Goal: Entertainment & Leisure: Consume media (video, audio)

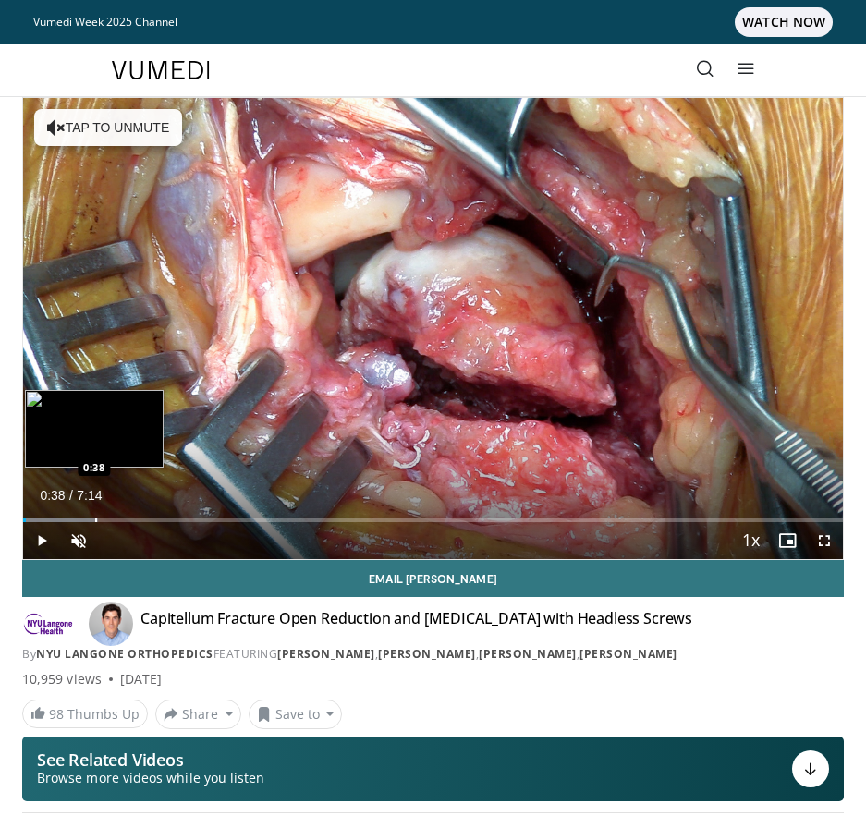
click at [95, 519] on div "Progress Bar" at bounding box center [96, 520] width 2 height 4
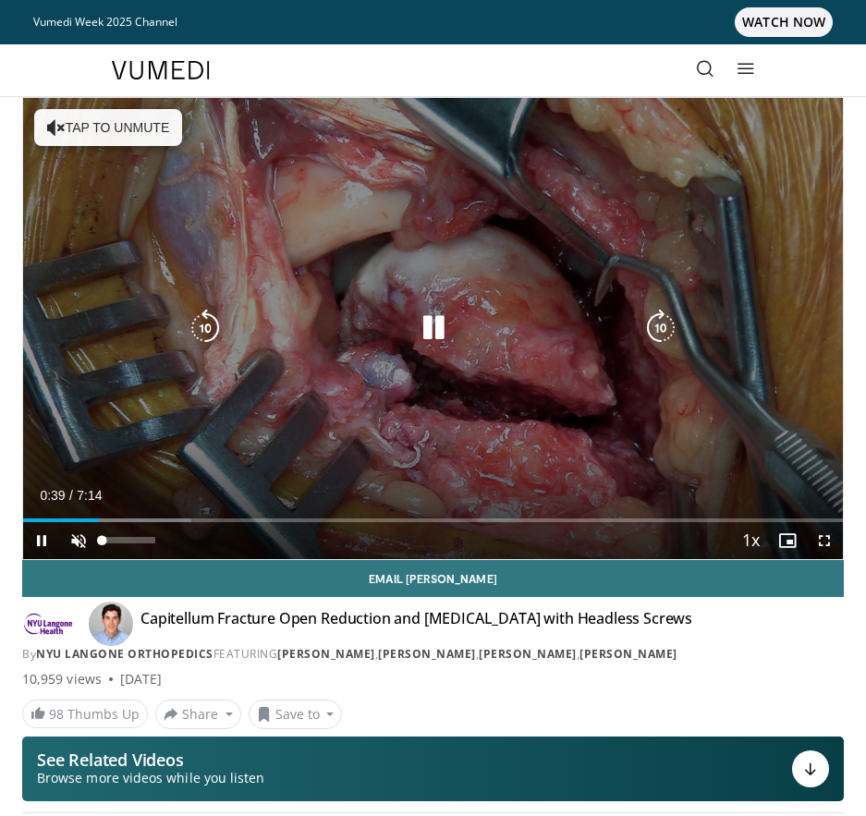
click at [84, 534] on video-js "**********" at bounding box center [433, 328] width 820 height 461
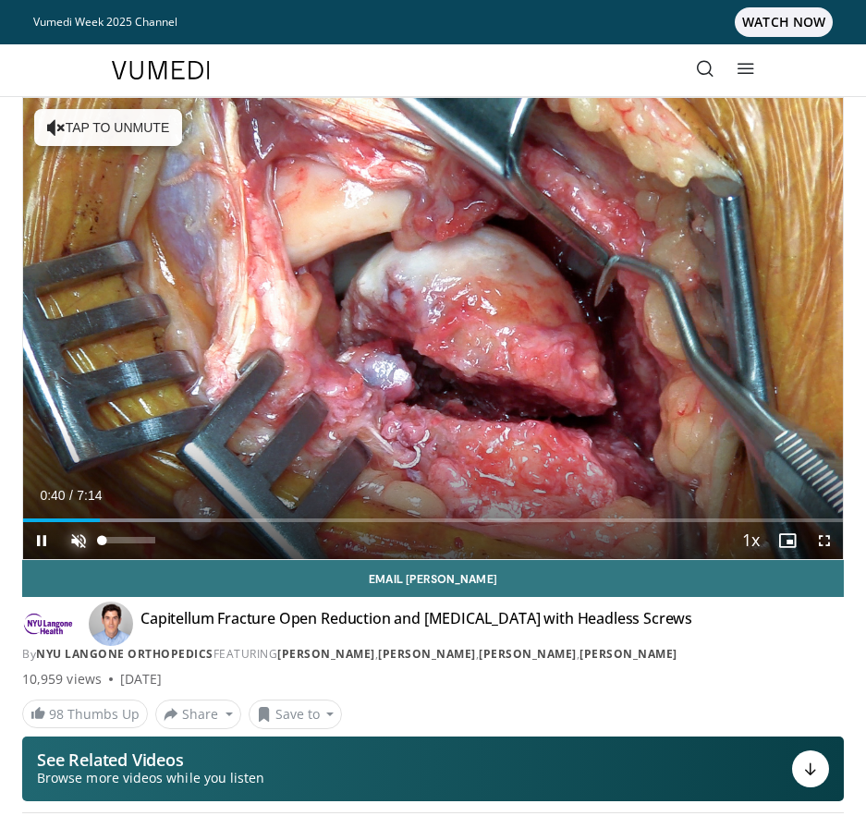
click at [83, 541] on span "Video Player" at bounding box center [78, 540] width 37 height 37
click at [173, 524] on div "Current Time 0:42 / Duration 7:14 Pause Skip Backward Skip Forward Mute 0% Load…" at bounding box center [433, 540] width 820 height 37
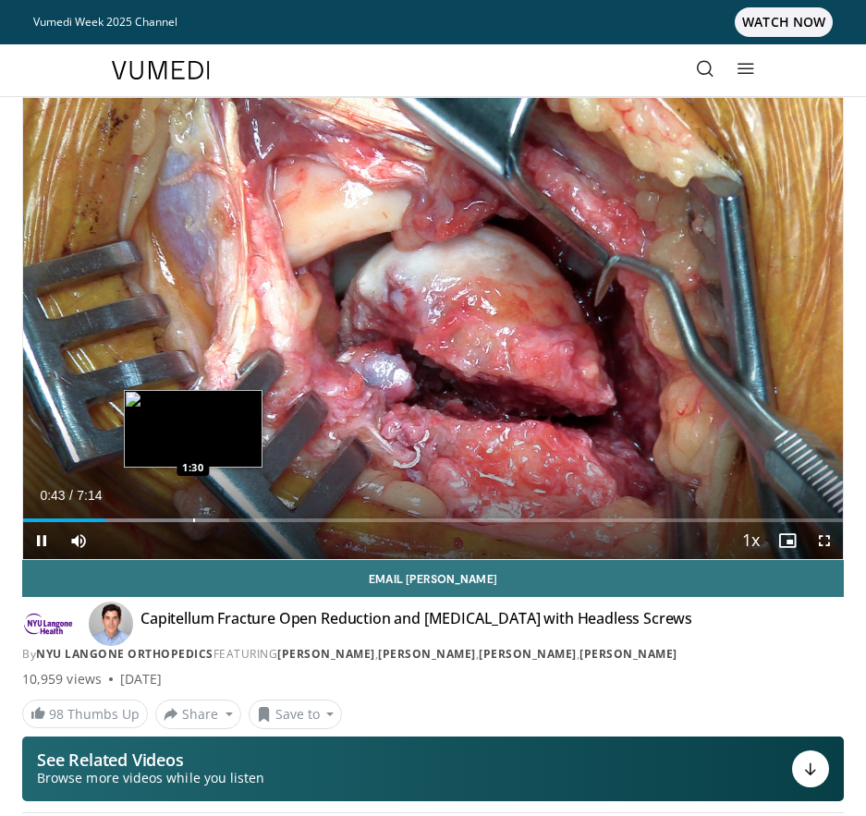
click at [195, 518] on div "Progress Bar" at bounding box center [194, 520] width 2 height 4
click at [204, 520] on div "Progress Bar" at bounding box center [203, 520] width 2 height 4
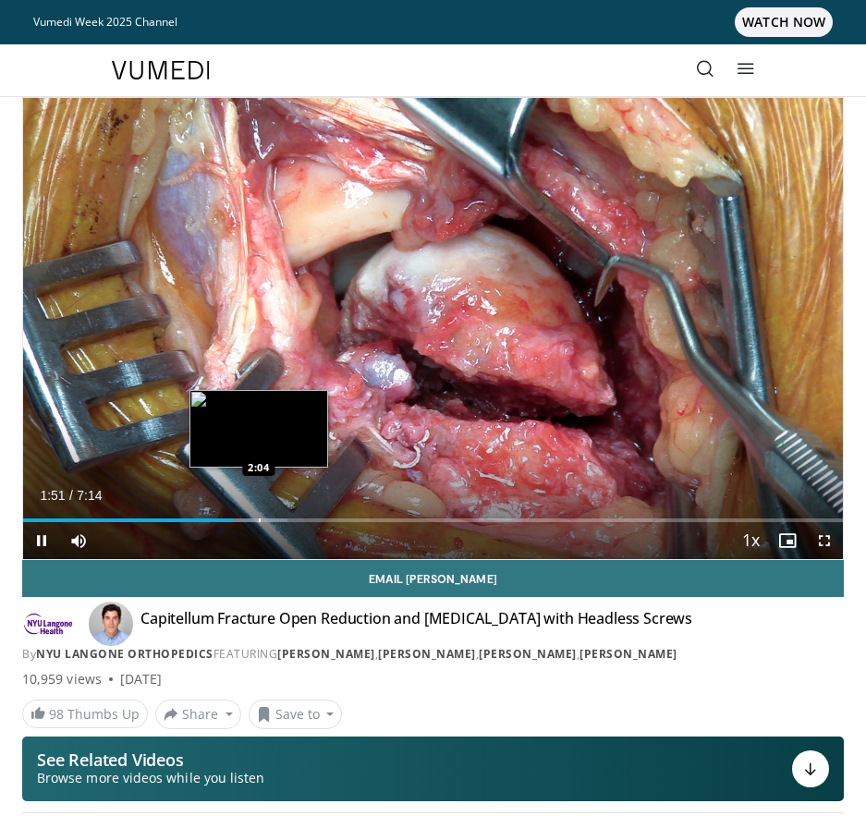
click at [259, 518] on div "Progress Bar" at bounding box center [260, 520] width 2 height 4
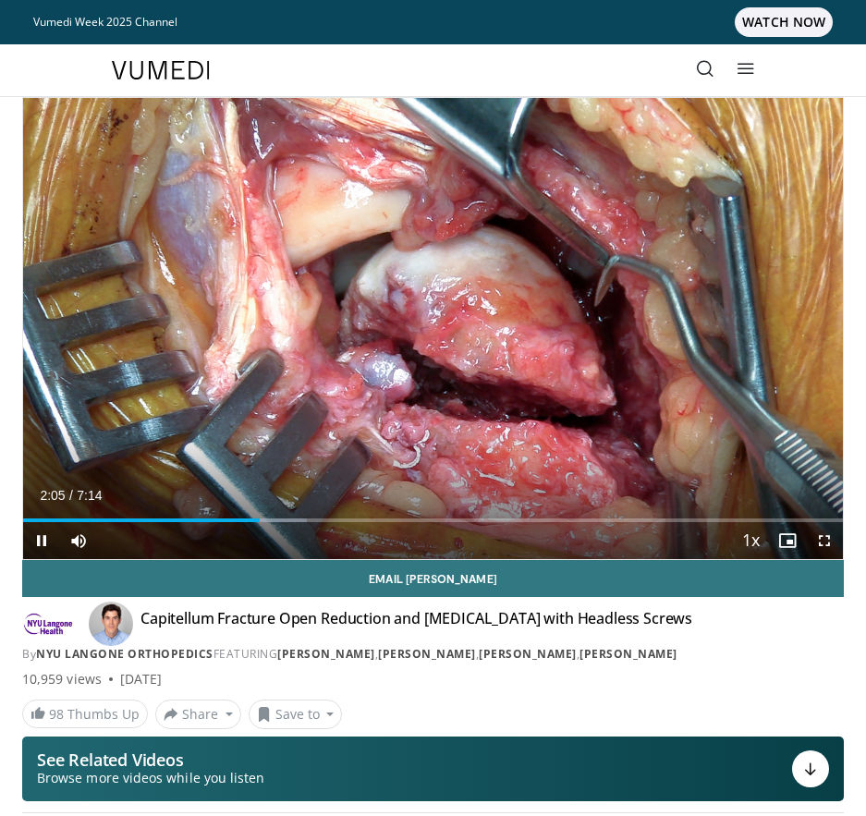
click at [317, 522] on div "Current Time 2:05 / Duration 7:14 Pause Skip Backward Skip Forward Mute 0% Load…" at bounding box center [433, 540] width 820 height 37
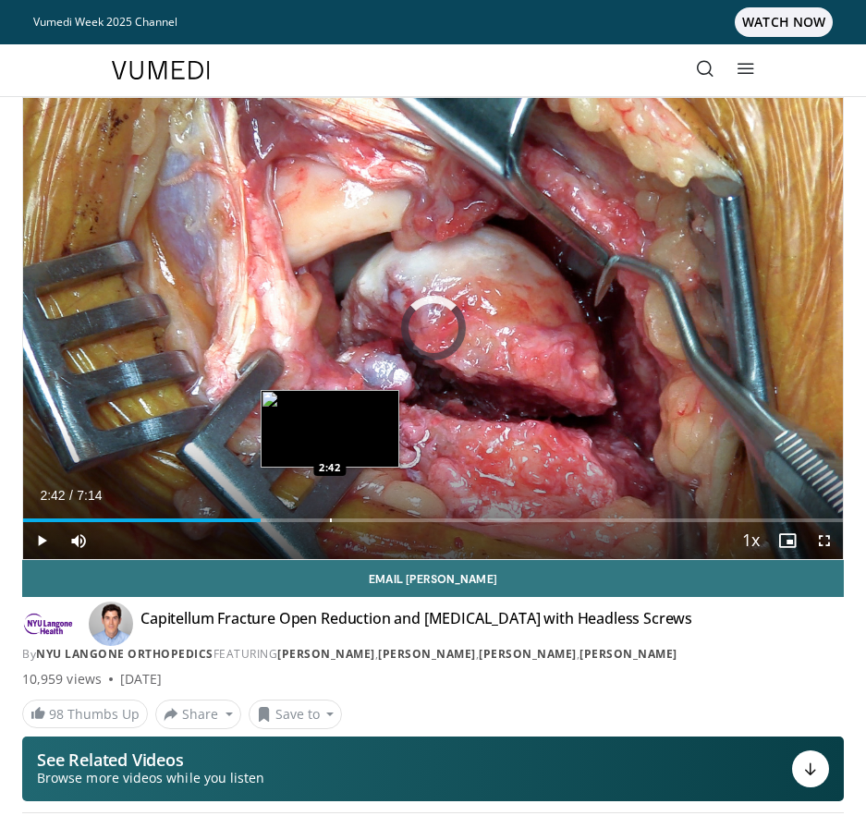
click at [330, 512] on div "Loaded : 0.00% 2:42 2:42" at bounding box center [433, 514] width 820 height 18
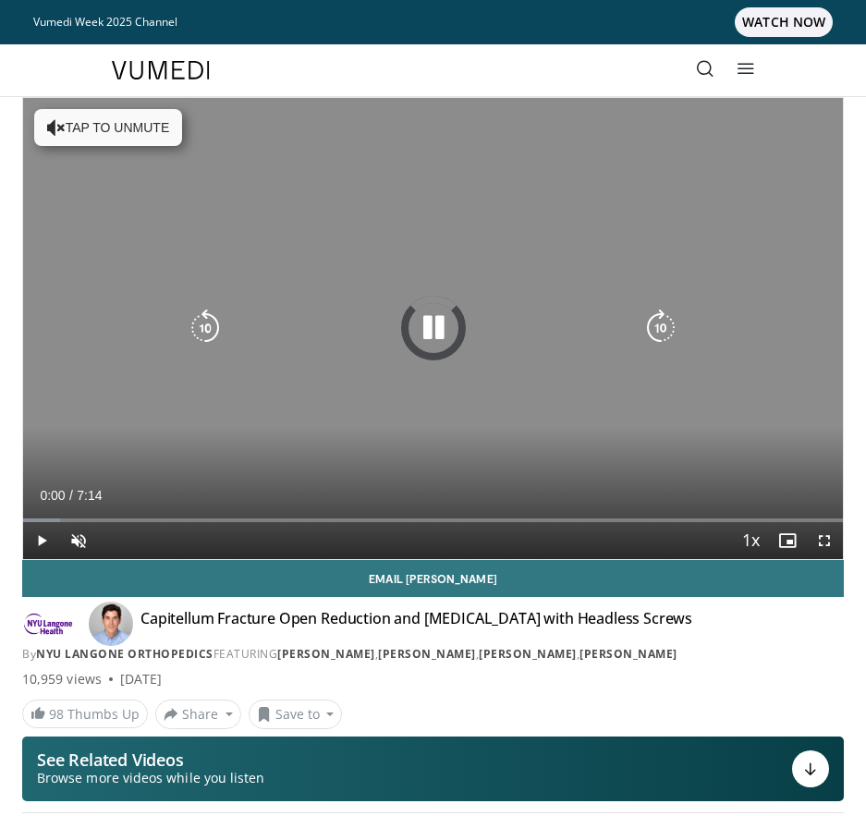
scroll to position [44, 0]
